Goal: Check status: Check status

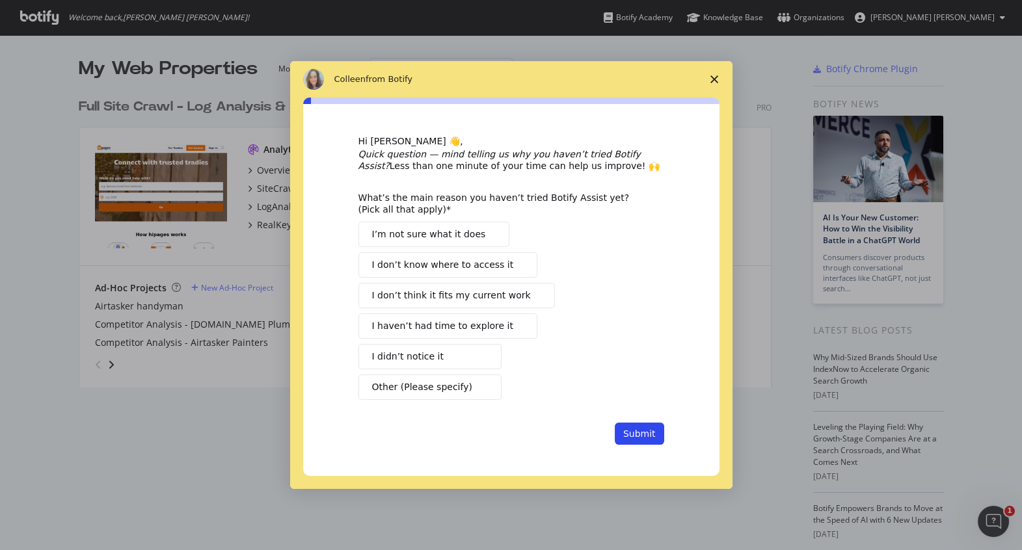
click at [515, 171] on div "Quick question — mind telling us why you haven’t tried Botify Assist? Less than…" at bounding box center [511, 159] width 306 height 23
click at [565, 87] on div "[PERSON_NAME] from Botify" at bounding box center [511, 79] width 416 height 21
click at [712, 77] on polygon "Close survey" at bounding box center [714, 79] width 8 height 8
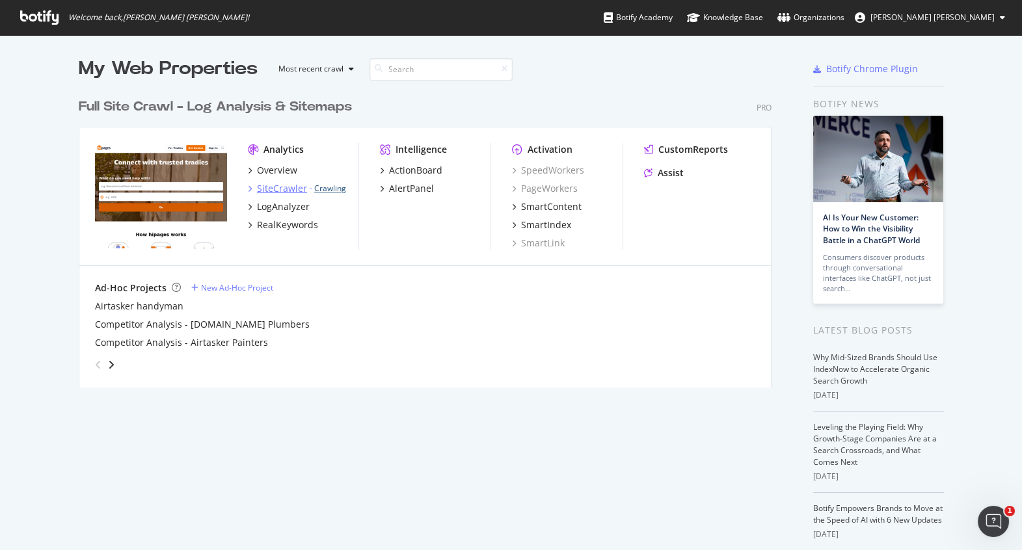
click at [325, 189] on link "Crawling" at bounding box center [330, 188] width 32 height 11
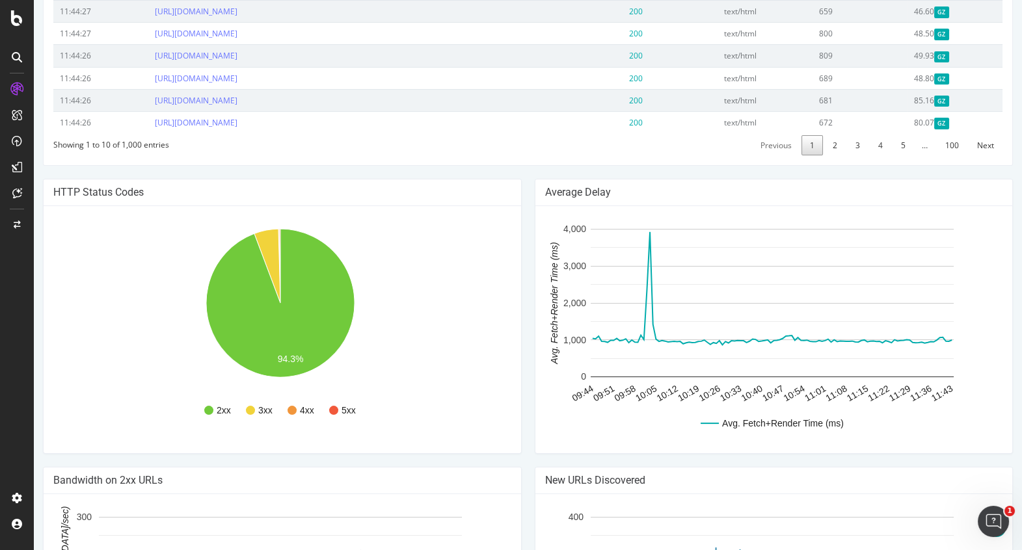
scroll to position [675, 0]
click at [643, 229] on rect "A chart." at bounding box center [772, 302] width 363 height 148
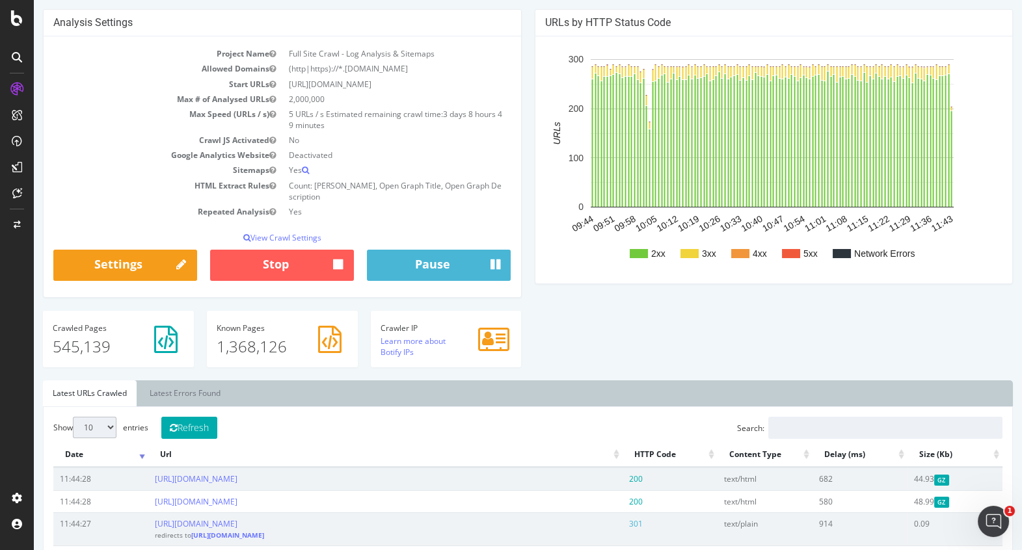
scroll to position [0, 0]
